Goal: Information Seeking & Learning: Learn about a topic

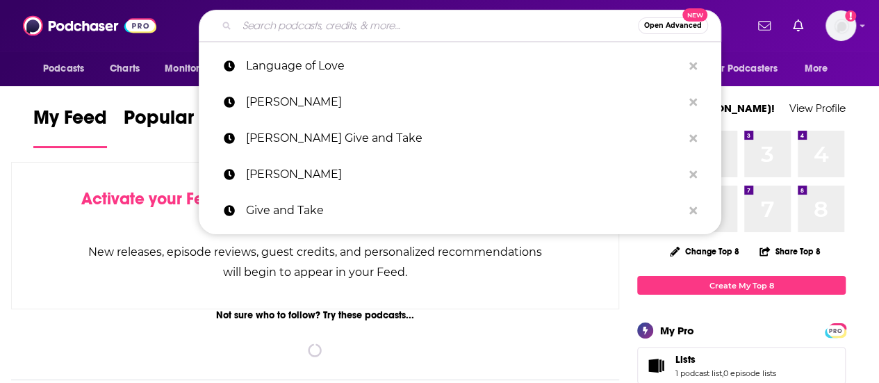
click at [358, 24] on input "Search podcasts, credits, & more..." at bounding box center [437, 26] width 401 height 22
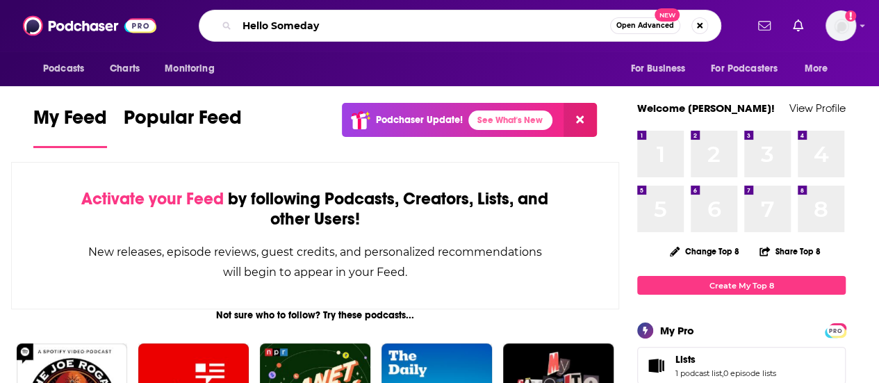
type input "Hello Someday"
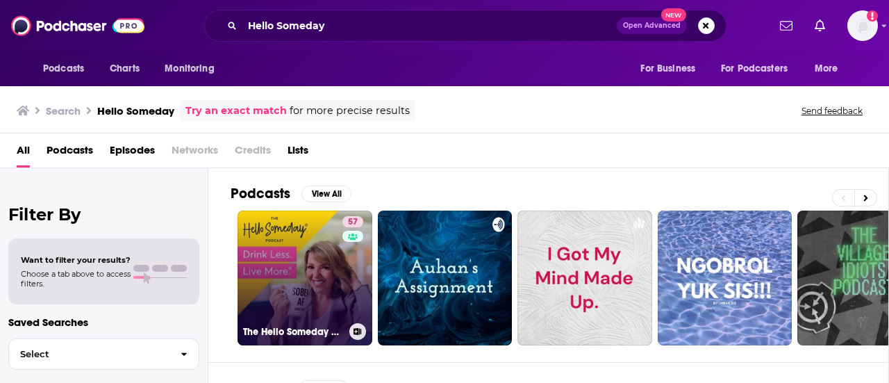
click at [279, 256] on link "57 The Hello Someday Podcast For Sober Curious Women" at bounding box center [305, 277] width 135 height 135
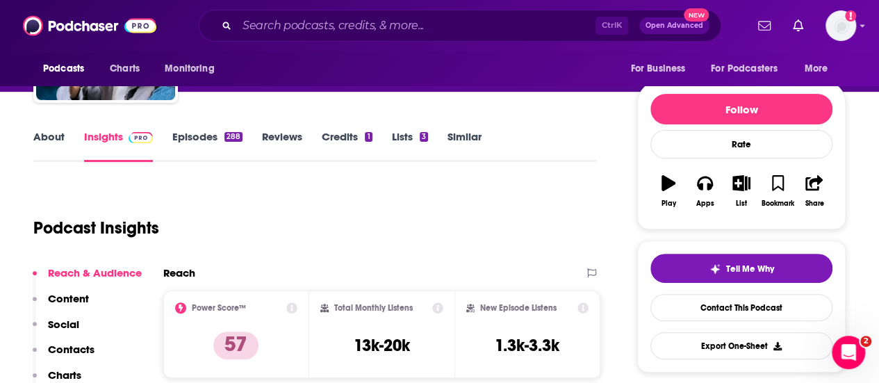
scroll to position [144, 0]
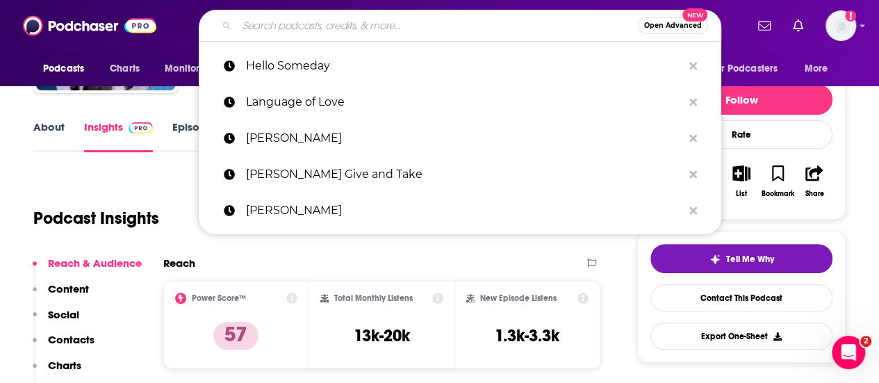
click at [334, 23] on input "Search podcasts, credits, & more..." at bounding box center [437, 26] width 401 height 22
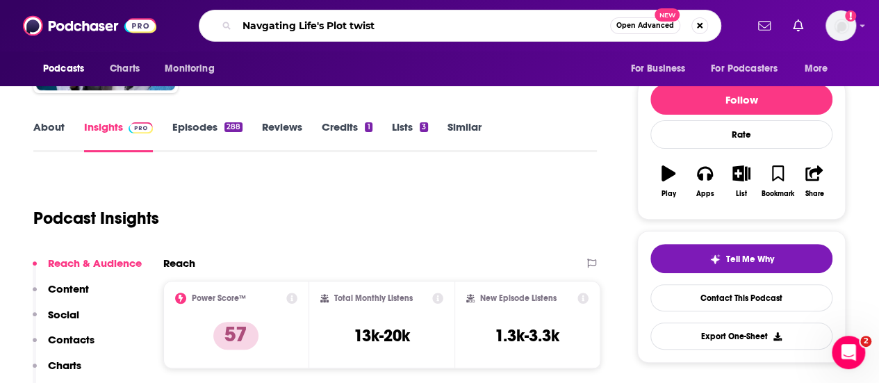
type input "Navgating Life's Plot twists"
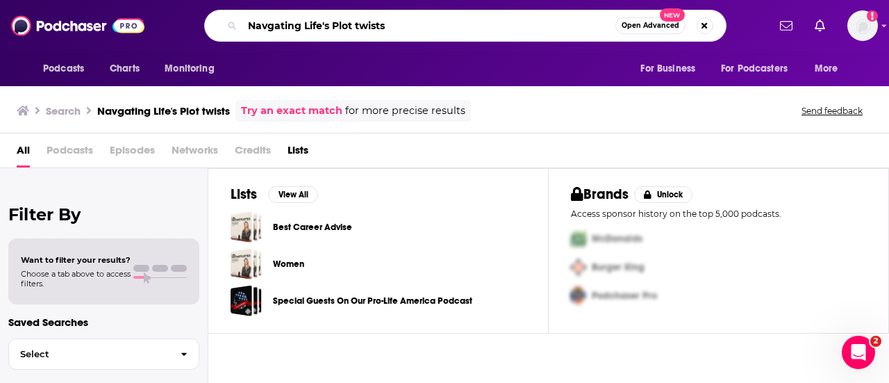
drag, startPoint x: 404, startPoint y: 28, endPoint x: 232, endPoint y: 31, distance: 172.3
click at [232, 31] on div "Navgating Life's Plot twists Open Advanced New" at bounding box center [465, 26] width 522 height 32
click at [265, 26] on input "Navgating Life's Plot twists" at bounding box center [428, 26] width 373 height 22
type input "Navigating Life's Plot twists"
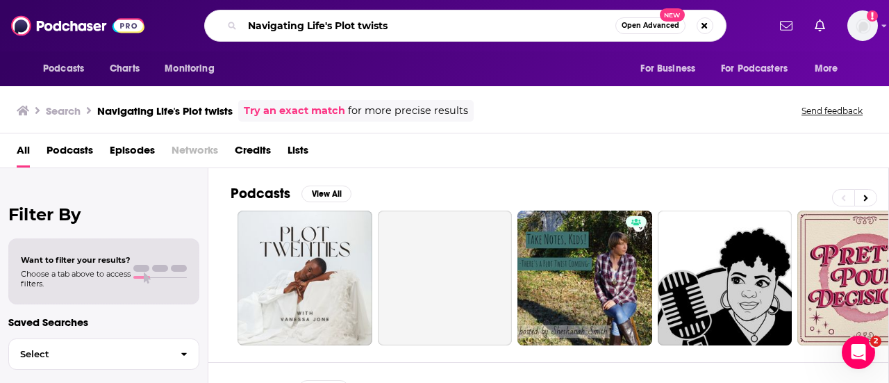
click at [352, 26] on input "Navigating Life's Plot twists" at bounding box center [428, 26] width 373 height 22
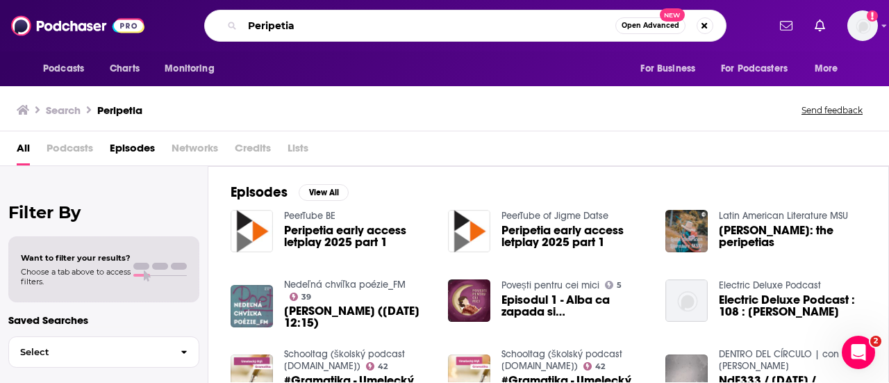
click at [308, 26] on input "Peripetia" at bounding box center [428, 26] width 373 height 22
type input "P"
type input "Peripeteia"
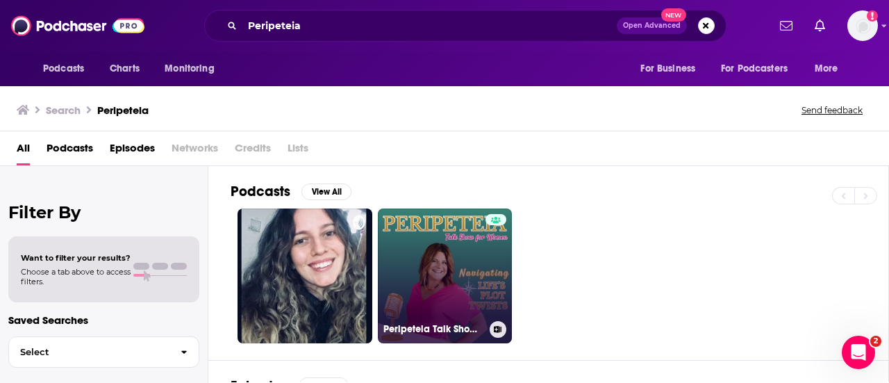
click at [434, 256] on link "Peripeteia Talk Show For Women" at bounding box center [445, 275] width 135 height 135
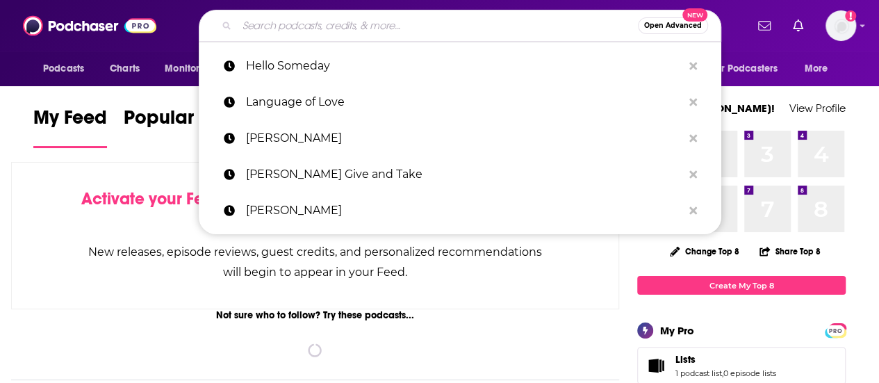
click at [323, 24] on input "Search podcasts, credits, & more..." at bounding box center [437, 26] width 401 height 22
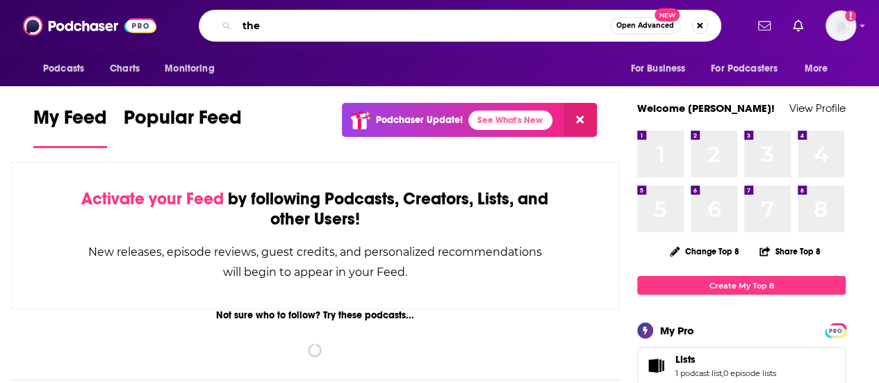
click at [323, 24] on input "the" at bounding box center [423, 26] width 373 height 22
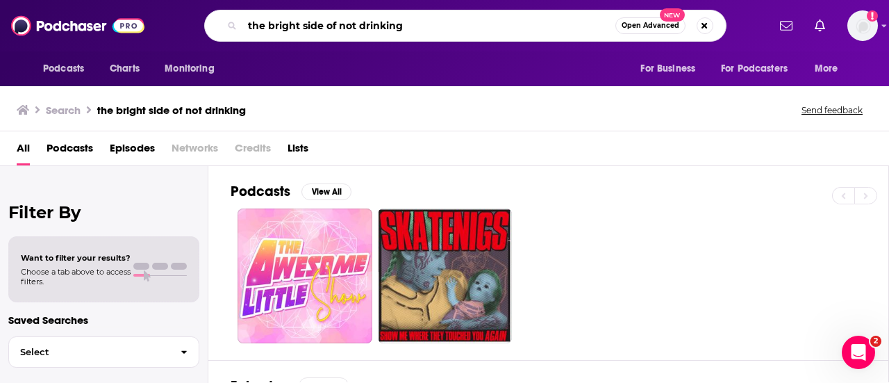
click at [301, 35] on input "the bright side of not drinking" at bounding box center [428, 26] width 373 height 22
click at [301, 35] on input "U" at bounding box center [428, 26] width 373 height 22
type input "Under the influence"
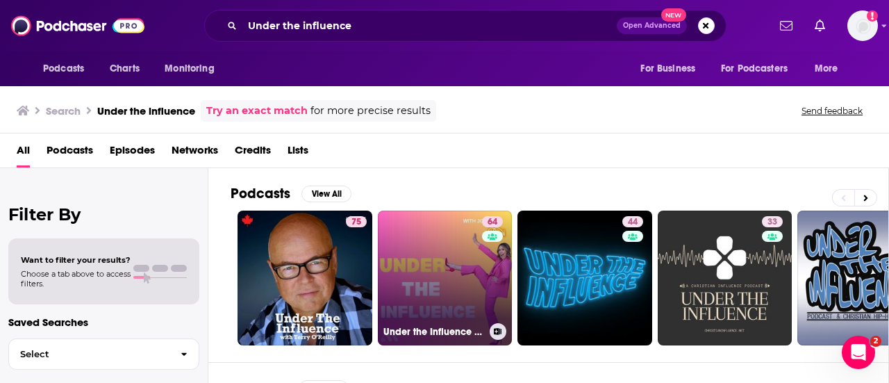
click at [433, 280] on link "64 Under the Influence with [PERSON_NAME]" at bounding box center [445, 277] width 135 height 135
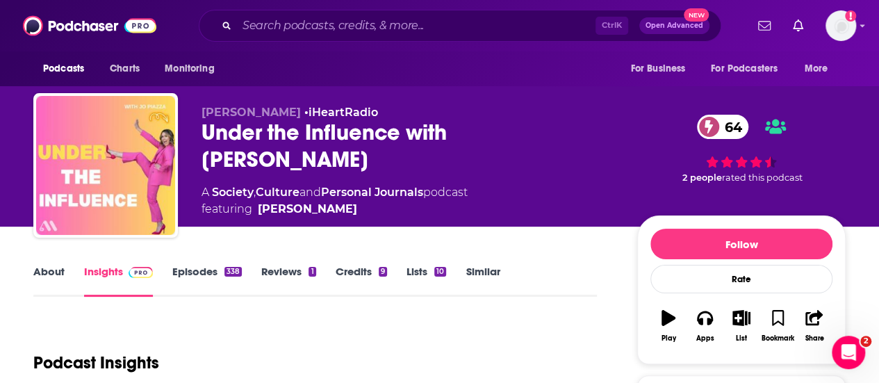
click at [204, 273] on link "Episodes 338" at bounding box center [206, 281] width 69 height 32
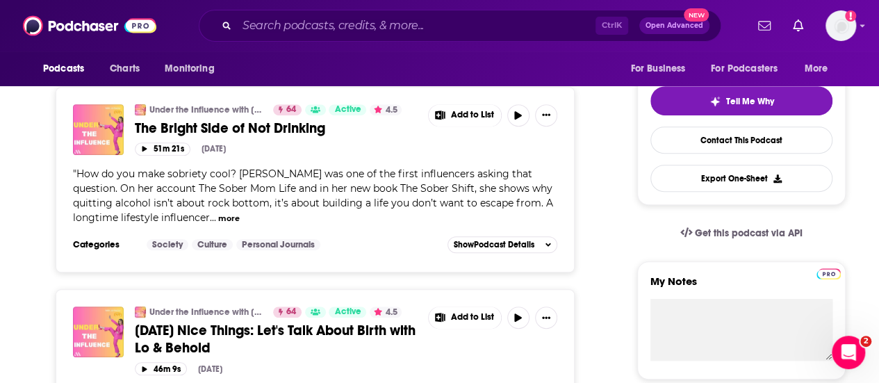
scroll to position [310, 0]
